Goal: Task Accomplishment & Management: Manage account settings

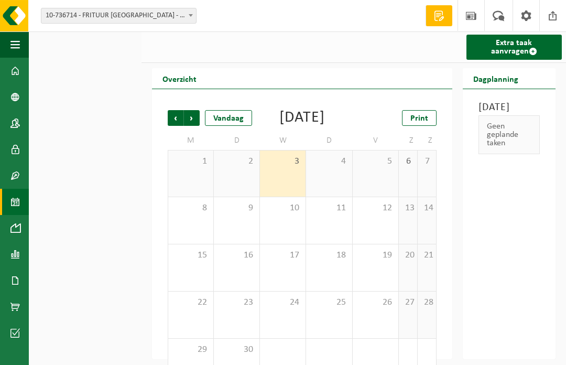
click at [8, 46] on button "Navigatie" at bounding box center [14, 44] width 29 height 26
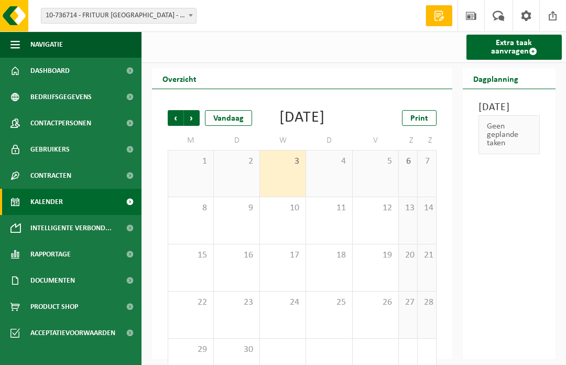
click at [90, 198] on link "Kalender" at bounding box center [71, 202] width 142 height 26
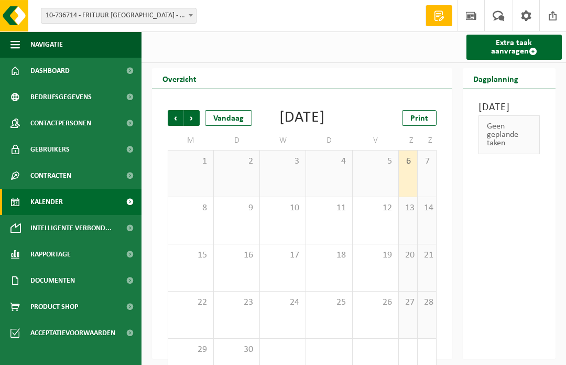
click at [191, 17] on span at bounding box center [191, 15] width 10 height 14
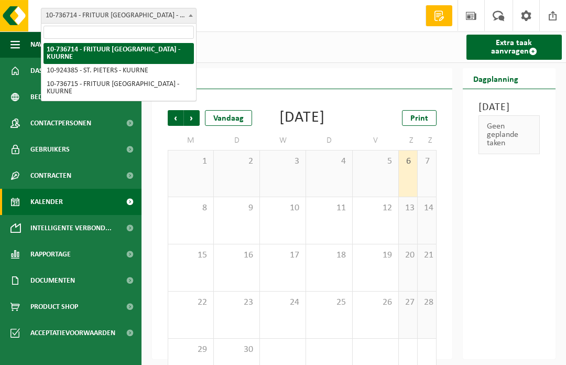
select select "131370"
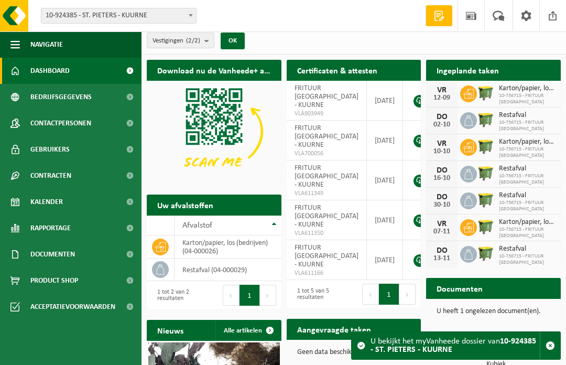
scroll to position [5, 0]
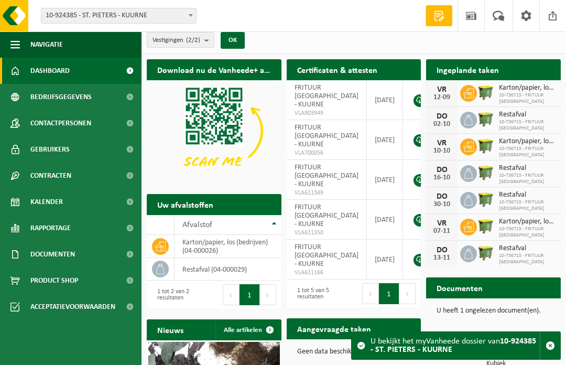
click at [515, 89] on span "Karton/papier, los (bedrijven)" at bounding box center [527, 88] width 57 height 8
click at [464, 89] on icon at bounding box center [469, 93] width 10 height 10
click at [509, 88] on span "Karton/papier, los (bedrijven)" at bounding box center [527, 88] width 57 height 8
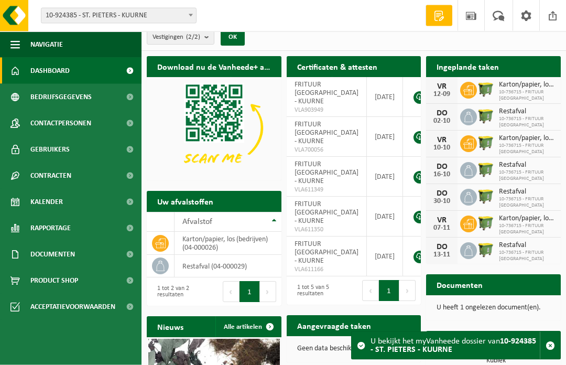
scroll to position [0, 0]
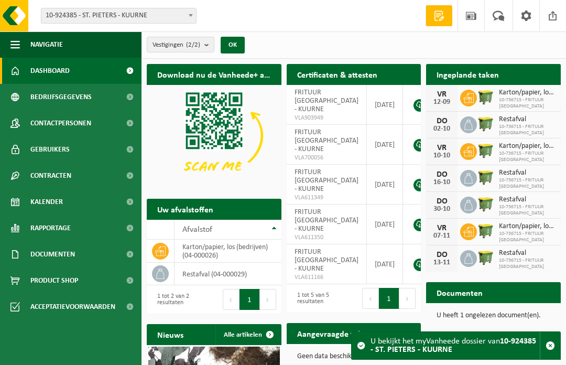
click at [50, 201] on span "Kalender" at bounding box center [46, 202] width 33 height 26
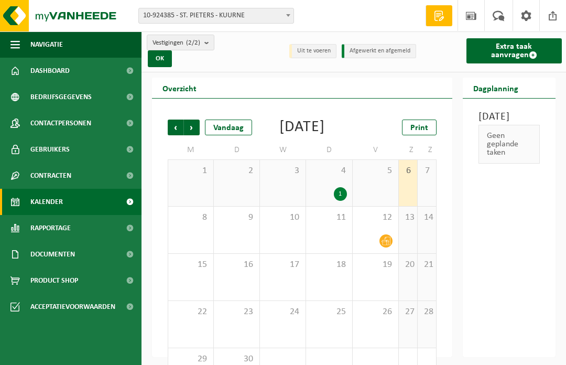
scroll to position [23, 0]
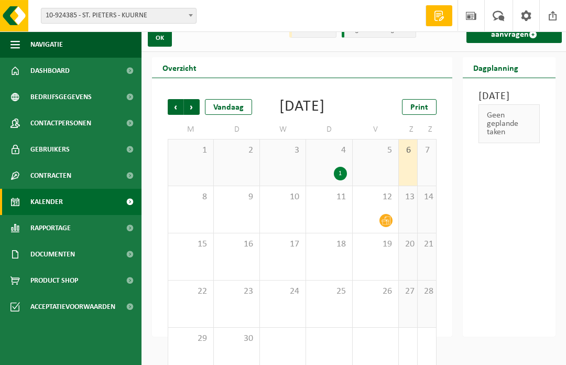
click at [192, 106] on span "Volgende" at bounding box center [192, 107] width 16 height 16
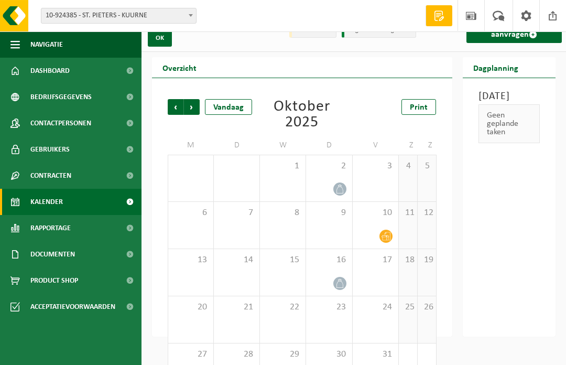
click at [169, 101] on span "Vorige" at bounding box center [176, 107] width 16 height 16
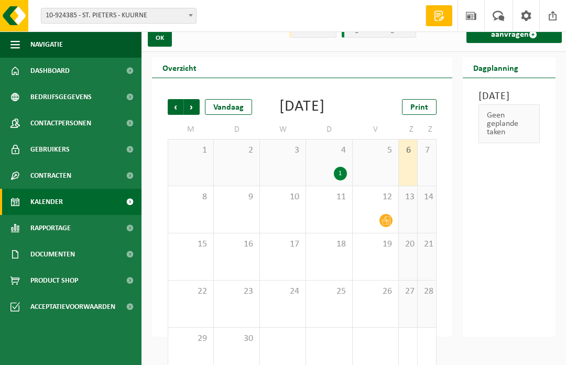
click at [193, 103] on span "Volgende" at bounding box center [192, 107] width 16 height 16
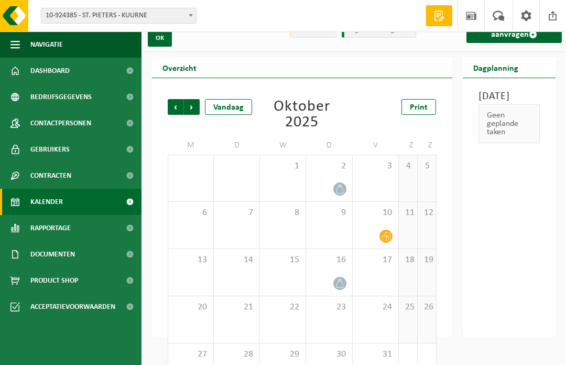
click at [169, 104] on span "Vorige" at bounding box center [176, 107] width 16 height 16
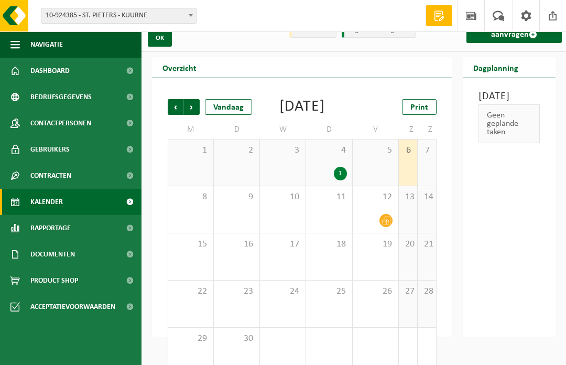
click at [196, 105] on span "Volgende" at bounding box center [192, 107] width 16 height 16
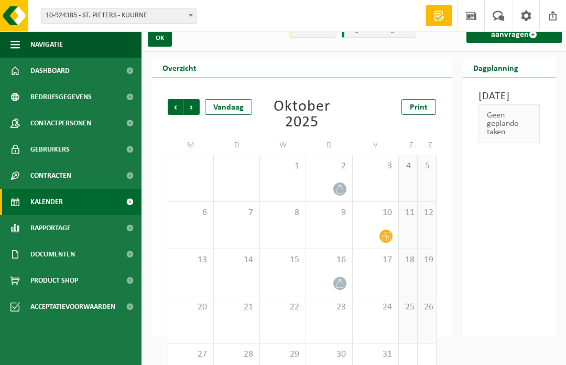
click at [334, 277] on div at bounding box center [329, 283] width 35 height 14
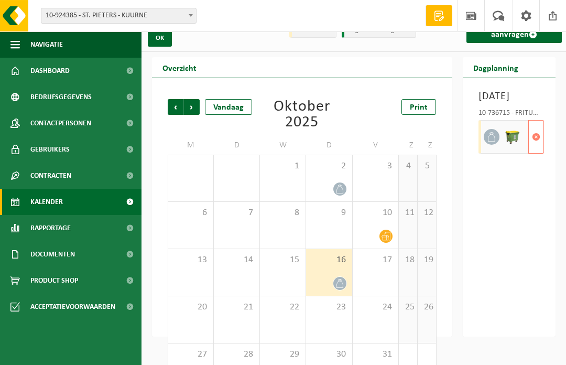
click at [534, 147] on span "button" at bounding box center [536, 136] width 8 height 21
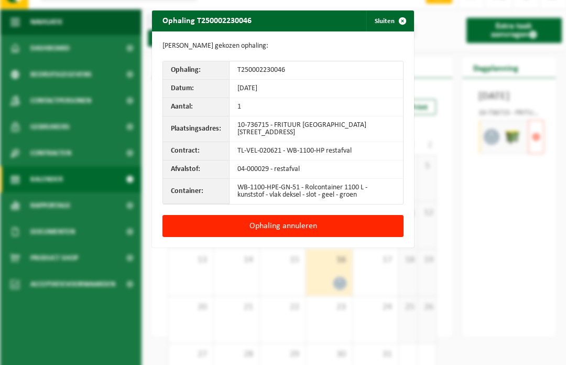
click at [302, 220] on button "Ophaling annuleren" at bounding box center [283, 226] width 241 height 22
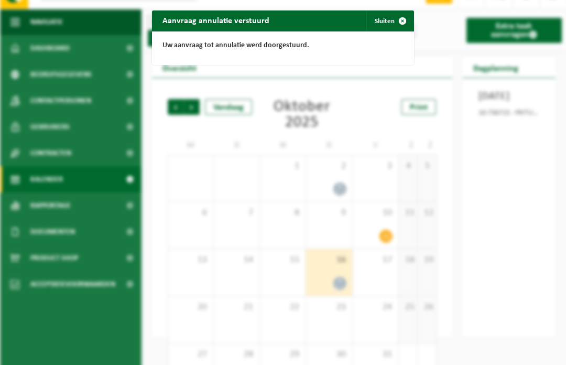
click at [399, 22] on span "button" at bounding box center [402, 20] width 21 height 21
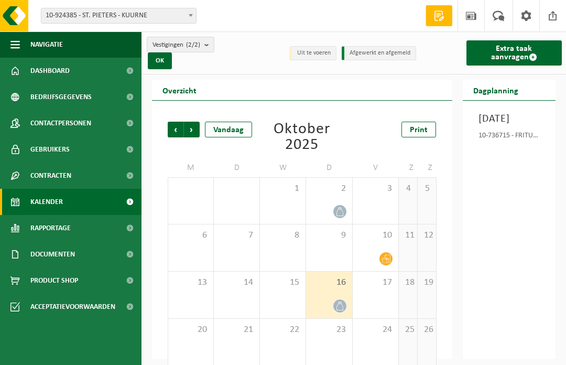
scroll to position [0, 0]
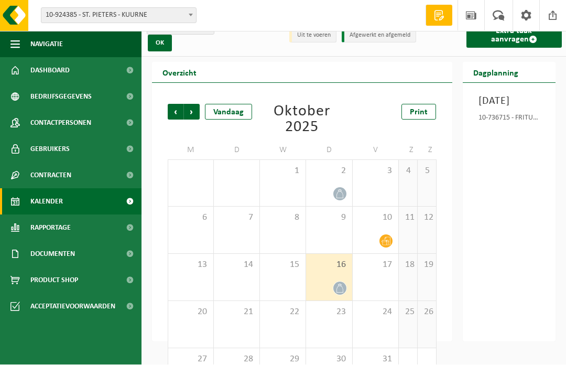
click at [172, 106] on span "Vorige" at bounding box center [176, 112] width 16 height 16
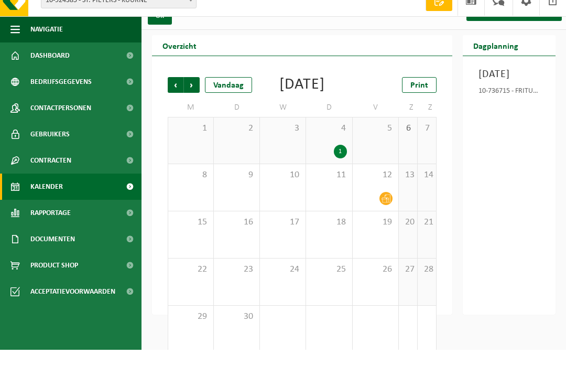
scroll to position [23, 0]
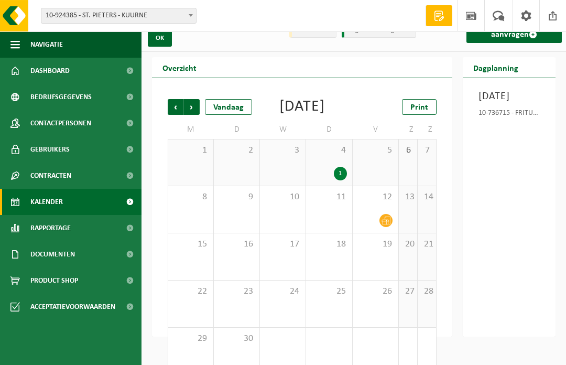
click at [194, 105] on span "Volgende" at bounding box center [192, 107] width 16 height 16
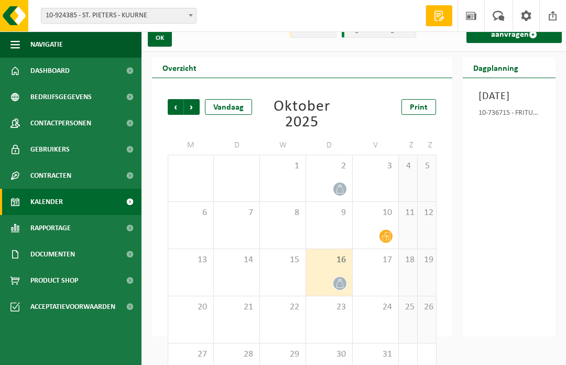
click at [173, 109] on span "Vorige" at bounding box center [176, 107] width 16 height 16
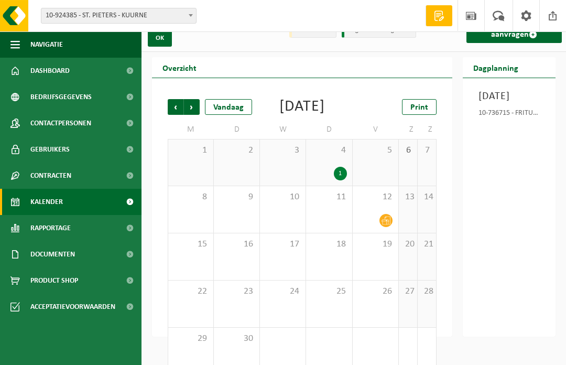
click at [388, 219] on div "12" at bounding box center [376, 209] width 46 height 47
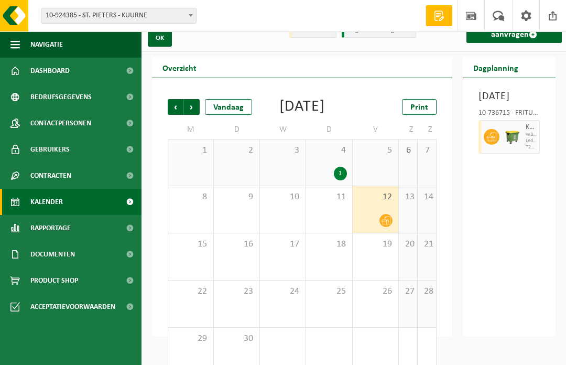
click at [195, 103] on span "Volgende" at bounding box center [192, 107] width 16 height 16
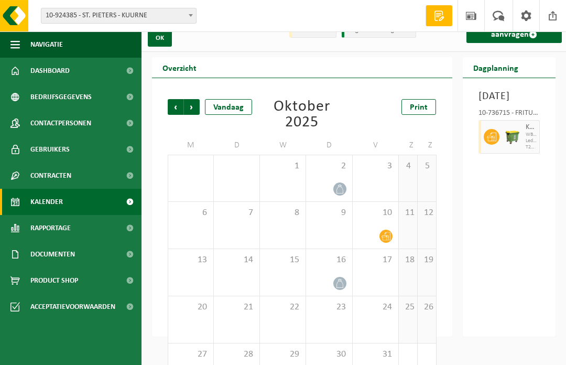
click at [176, 103] on span "Vorige" at bounding box center [176, 107] width 16 height 16
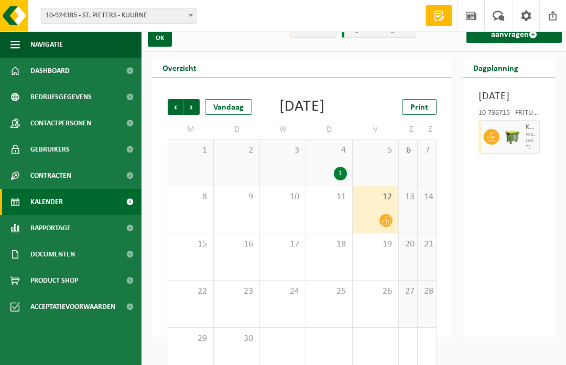
click at [191, 100] on span "Volgende" at bounding box center [192, 107] width 16 height 16
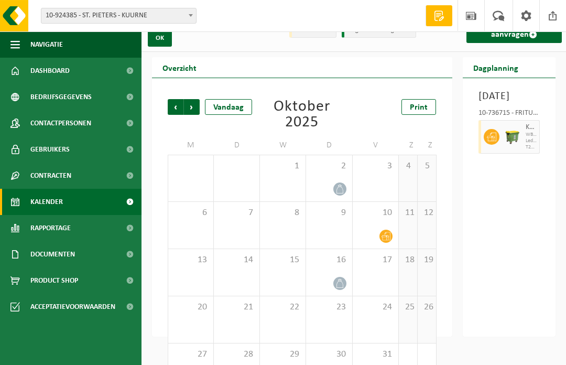
click at [194, 104] on span "Volgende" at bounding box center [192, 107] width 16 height 16
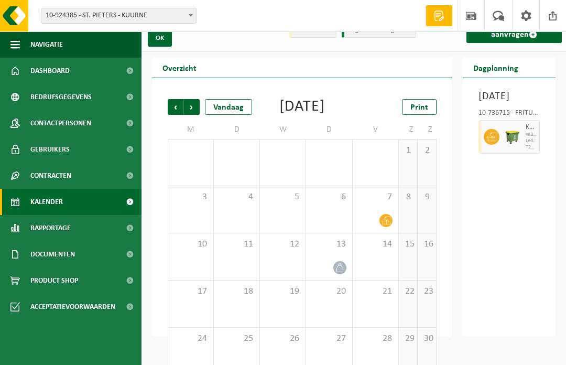
click at [174, 102] on span "Vorige" at bounding box center [176, 107] width 16 height 16
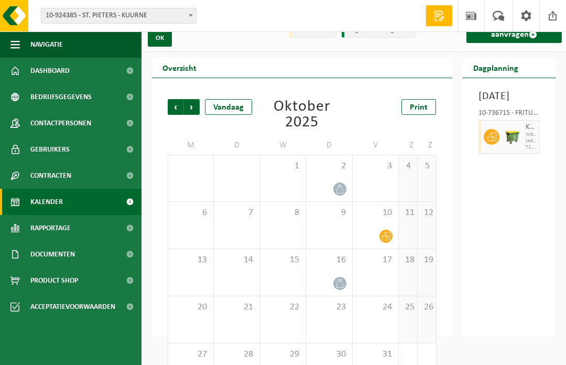
click at [165, 104] on div "Vorige Volgende Vandaag Oktober 2025 Print M D W D V Z Z 29 30 1 2 3 4 5 6 7 8 …" at bounding box center [303, 245] width 280 height 313
click at [176, 106] on span "Vorige" at bounding box center [176, 107] width 16 height 16
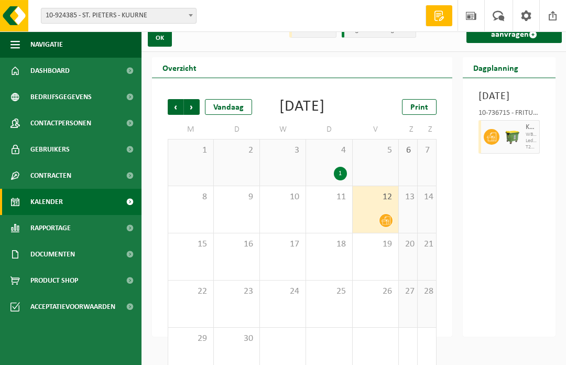
click at [193, 103] on span "Volgende" at bounding box center [192, 107] width 16 height 16
